Goal: Entertainment & Leisure: Consume media (video, audio)

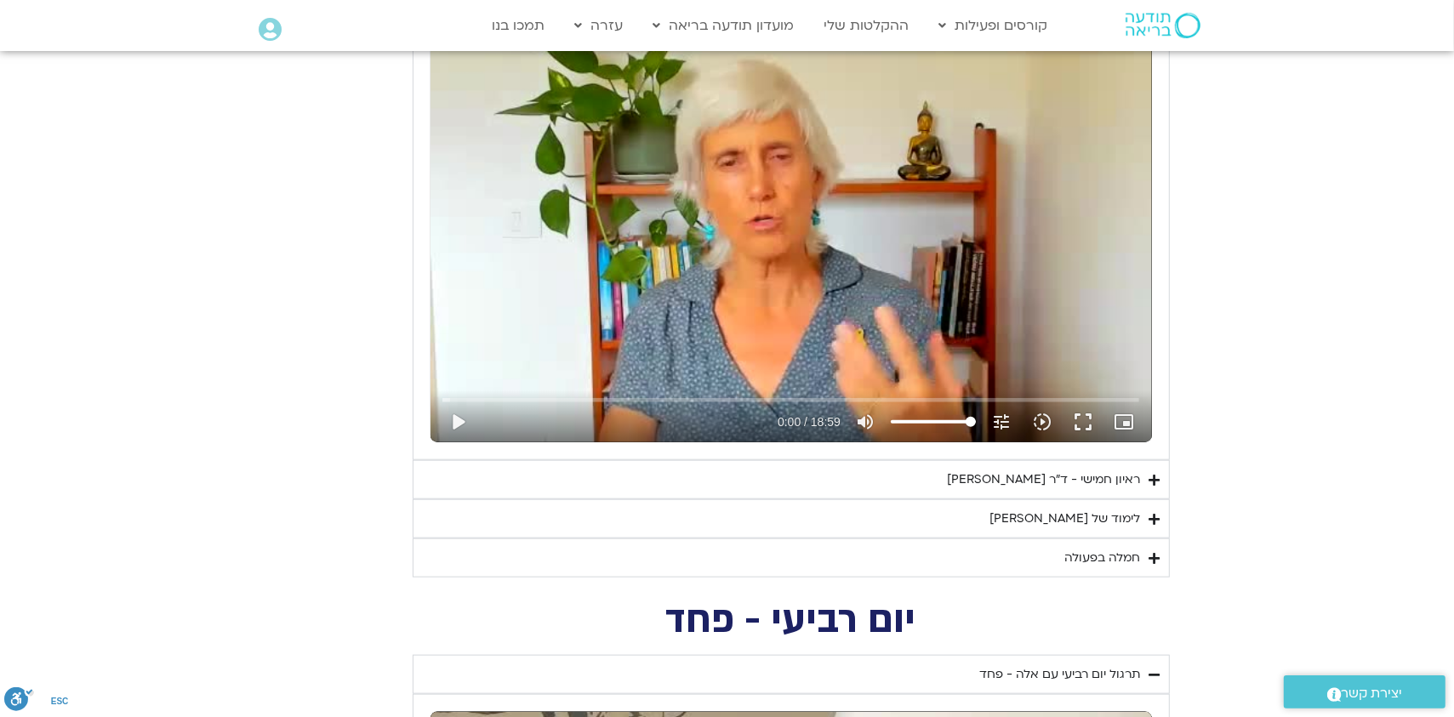
scroll to position [1275, 0]
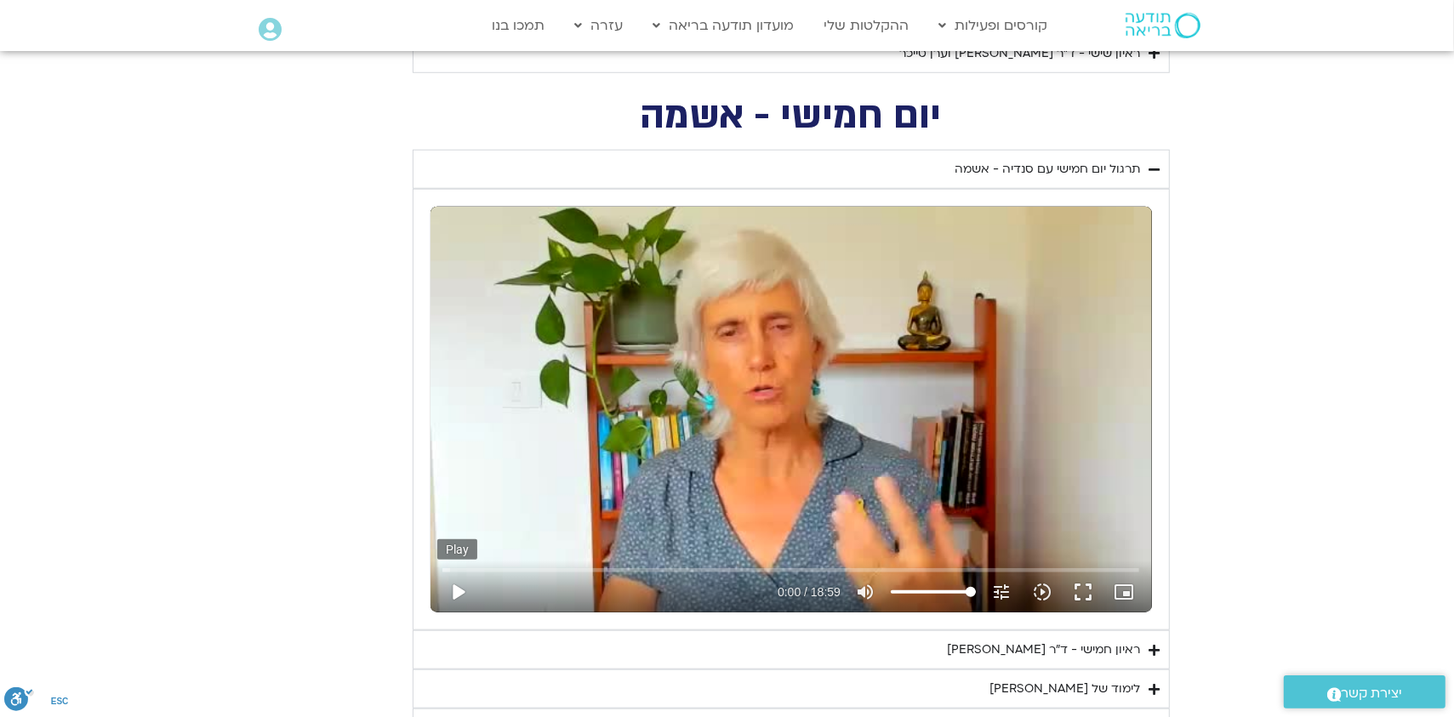
click at [459, 589] on button "play_arrow" at bounding box center [457, 592] width 41 height 41
type input "2.664829"
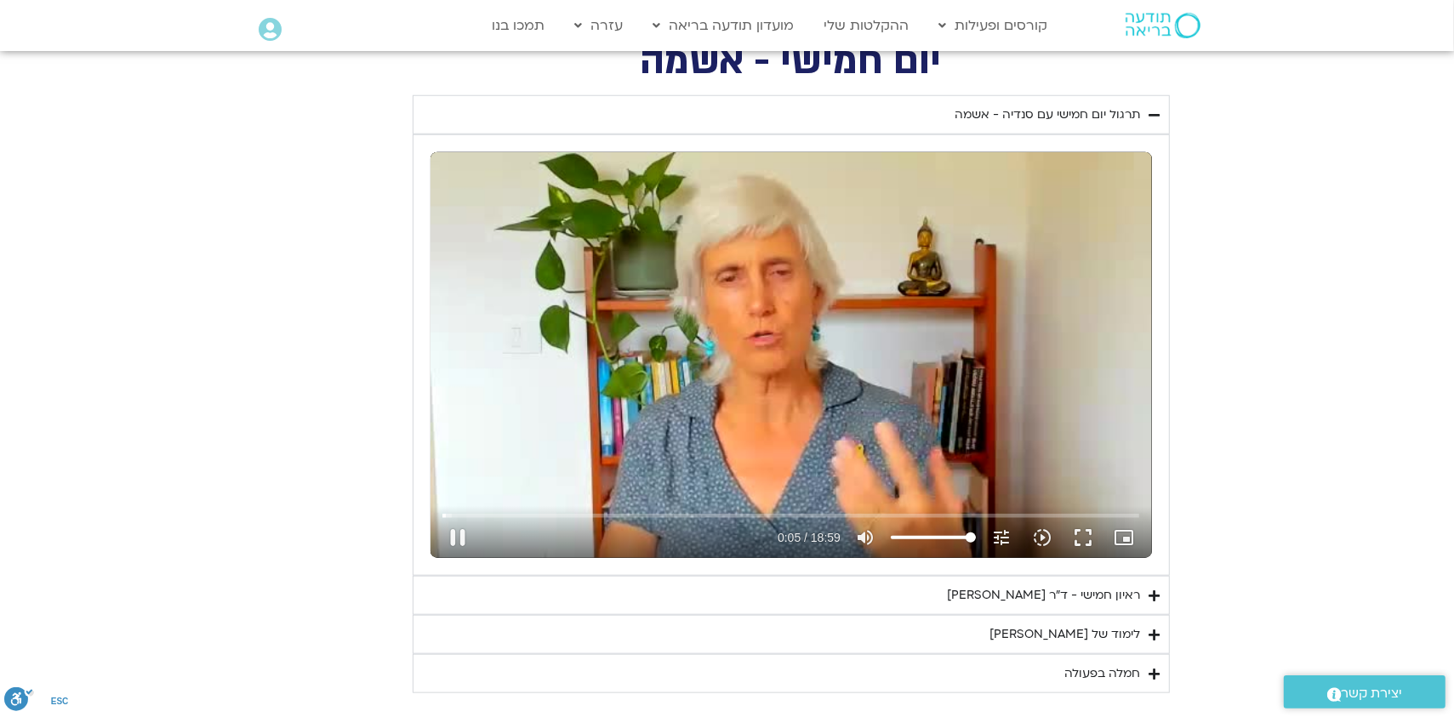
scroll to position [1360, 0]
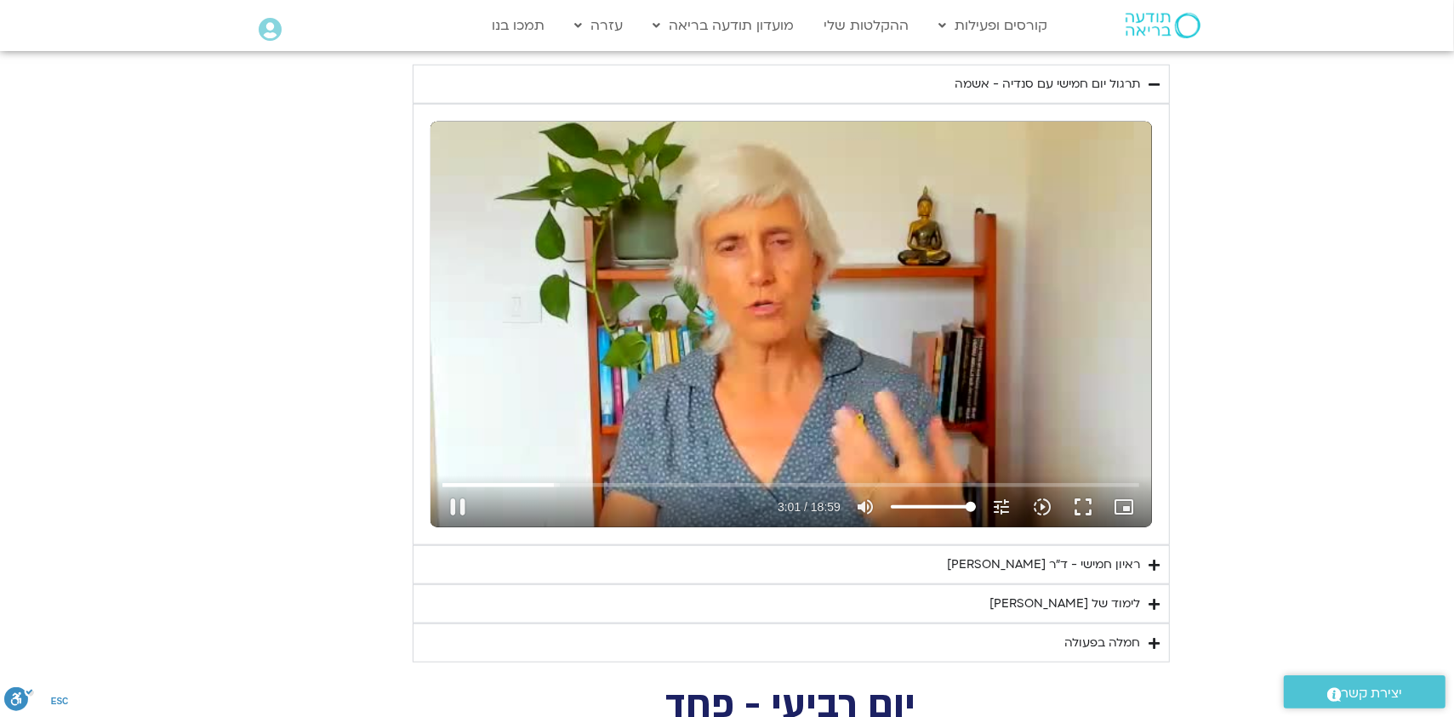
click at [774, 254] on div "Skip Ad 2:51 pause 3:01 / 18:59 volume_up Mute tune Resolution Auto 240p slow_m…" at bounding box center [790, 325] width 721 height 406
click at [875, 328] on div "Skip Ad 18:00 play_arrow 3:01 / 18:59 volume_up Mute tune Resolution Auto 240p …" at bounding box center [790, 325] width 721 height 406
click at [1045, 505] on icon "slow_motion_video" at bounding box center [1042, 507] width 20 height 20
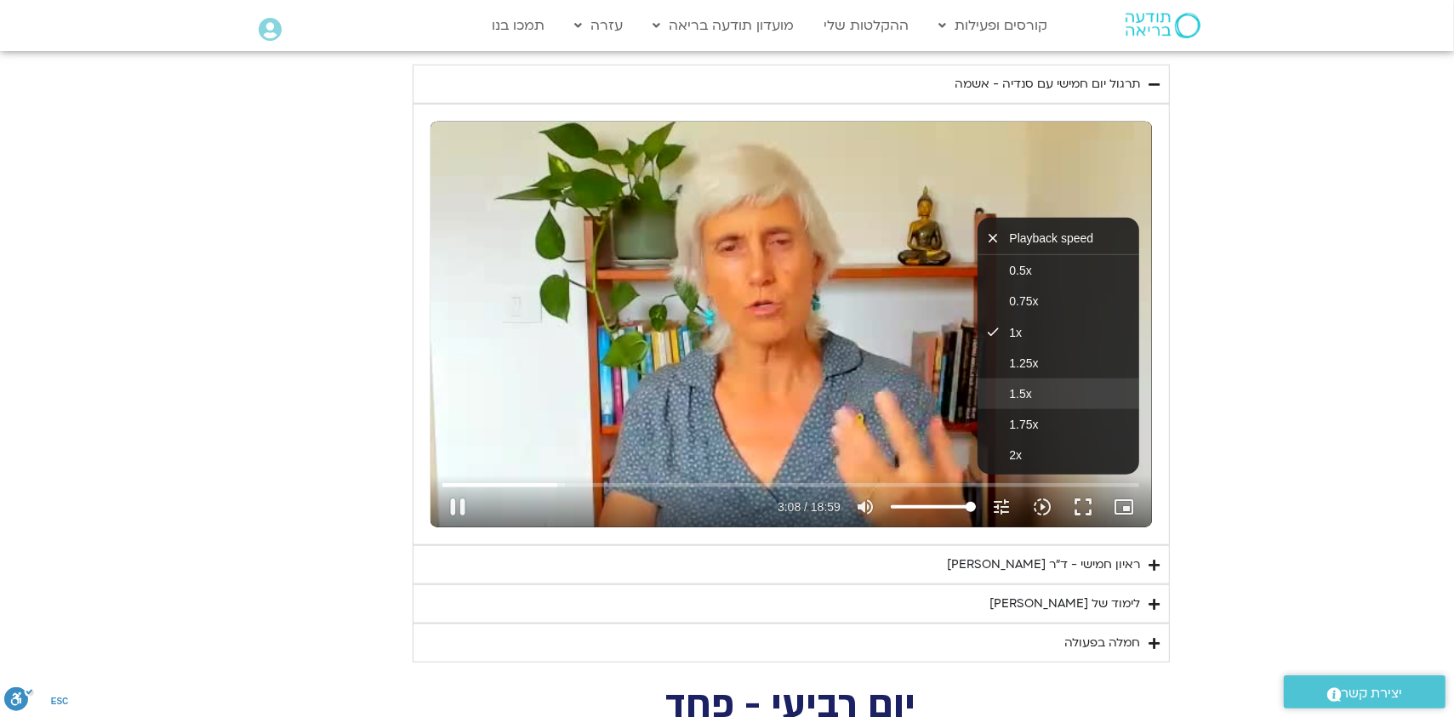
click at [1032, 390] on button "1.5x" at bounding box center [1058, 394] width 162 height 31
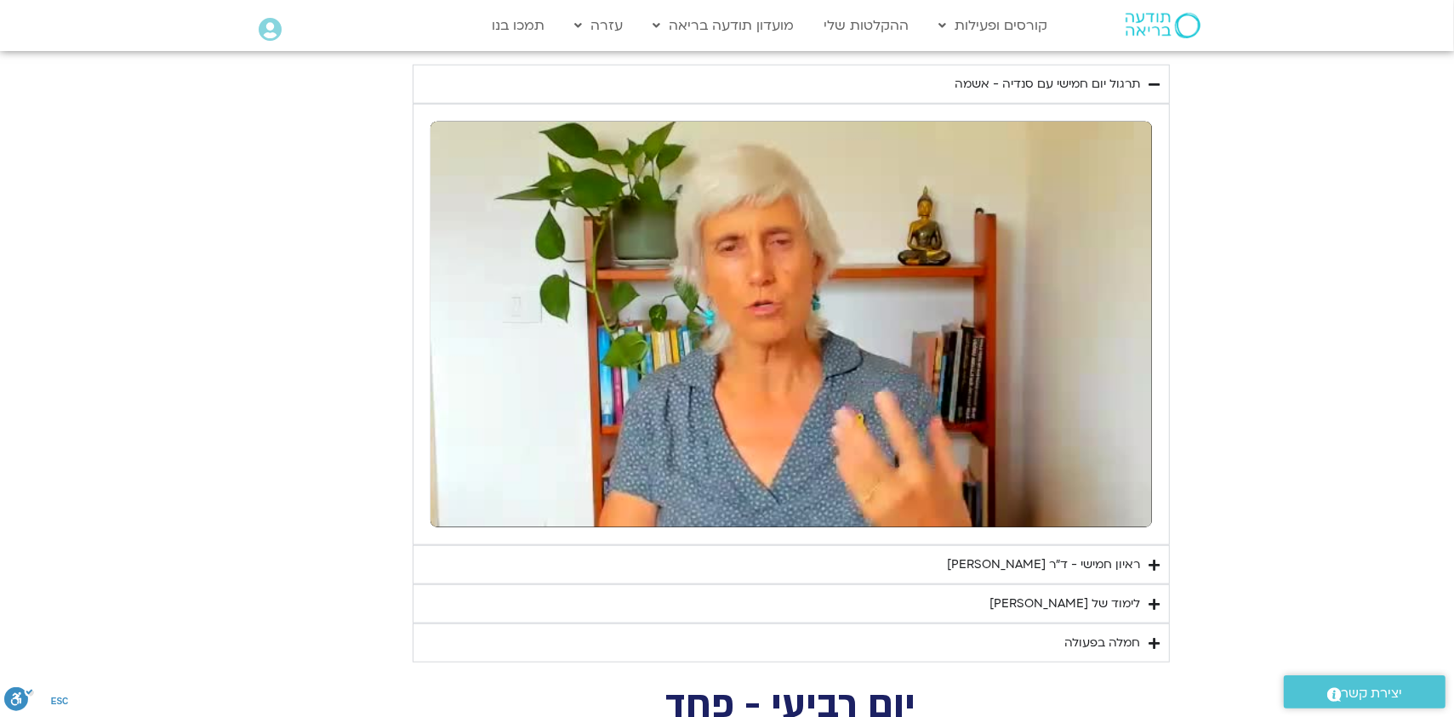
click at [1067, 559] on div "ראיון חמישי - ד"ר [PERSON_NAME]" at bounding box center [1044, 565] width 193 height 20
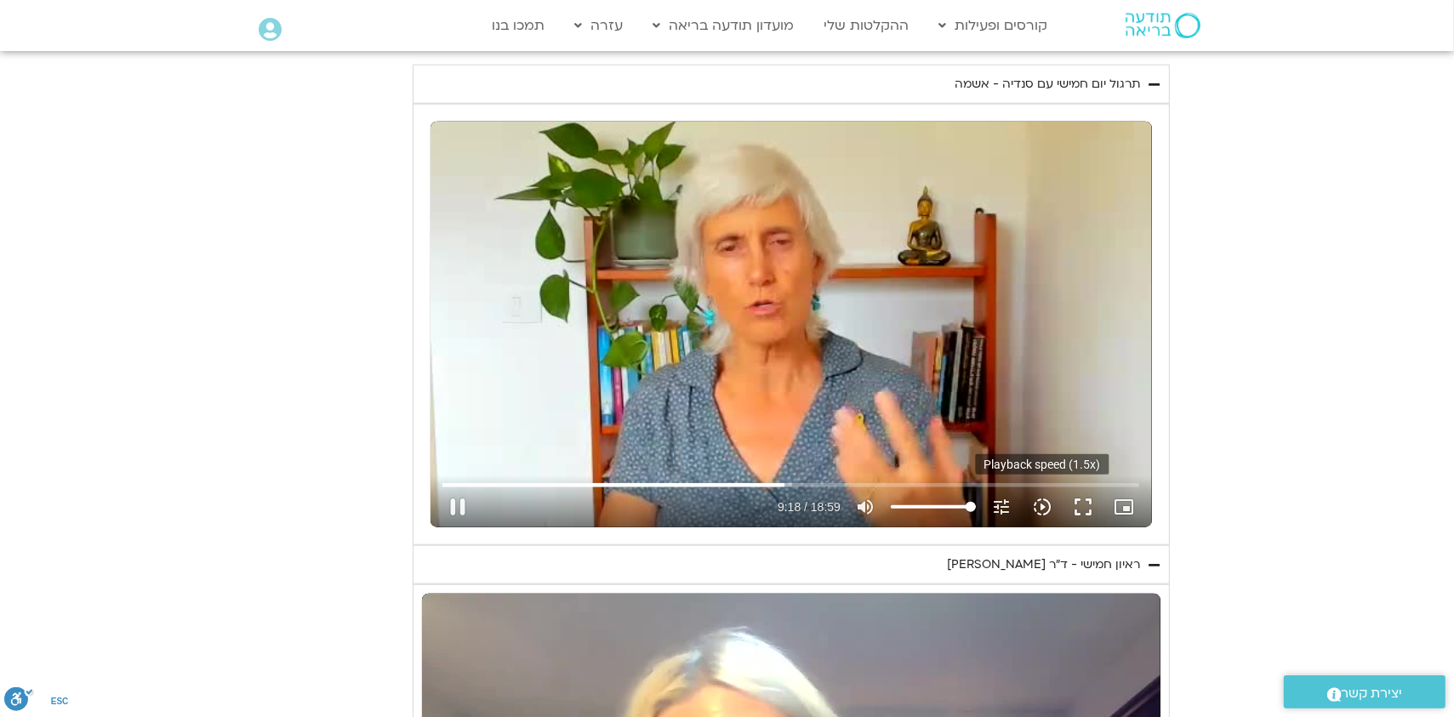
click at [1041, 508] on icon "slow_motion_video" at bounding box center [1042, 507] width 20 height 20
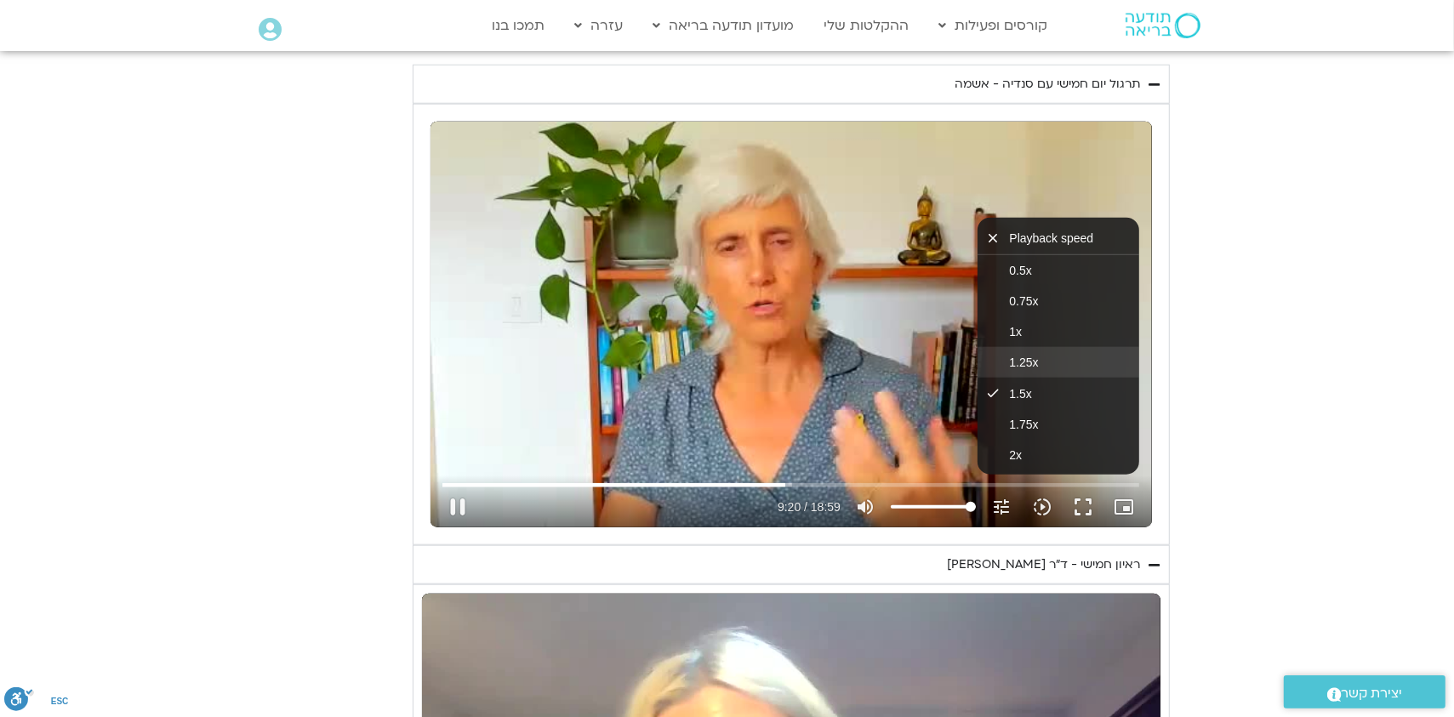
click at [1043, 361] on button "1.25x" at bounding box center [1058, 362] width 162 height 31
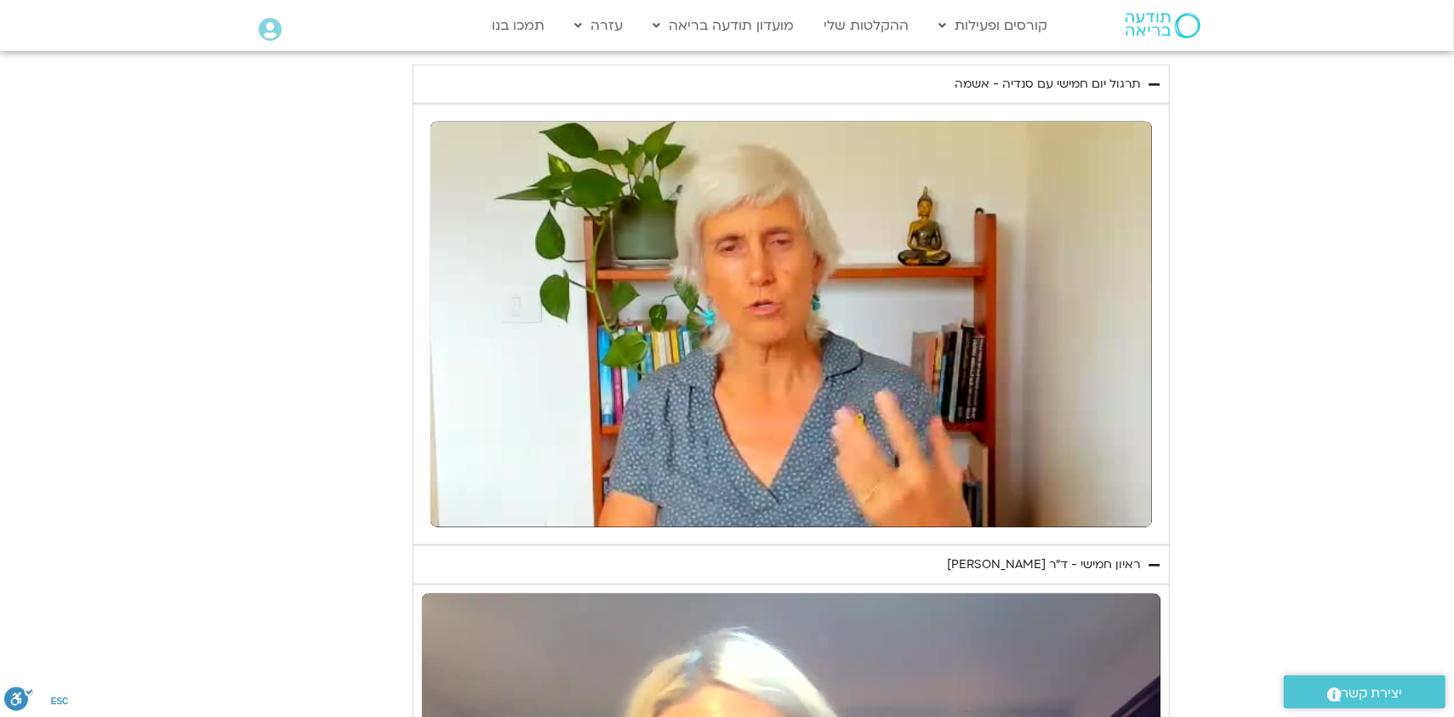
click at [1257, 452] on section "יום חמישי - אשמה תרגול יום חמישי עם סנדיה - אשמה נא להזין כתובת אימייל כדי לצפו…" at bounding box center [727, 556] width 1454 height 1084
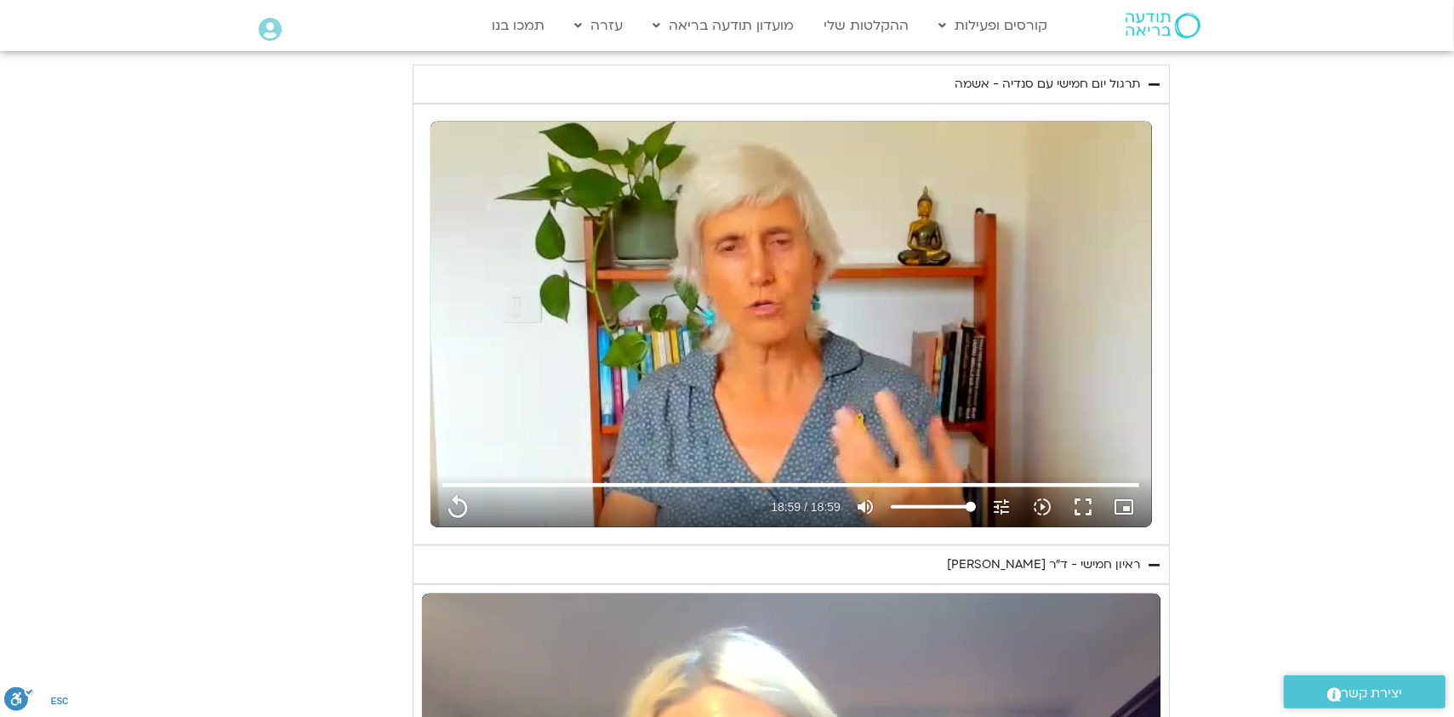
type input "1139.36"
